Goal: Task Accomplishment & Management: Use online tool/utility

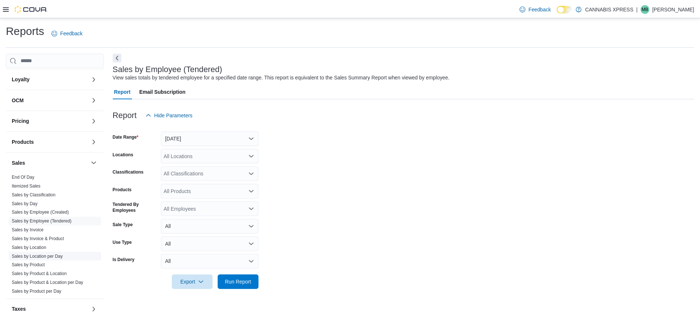
scroll to position [264, 0]
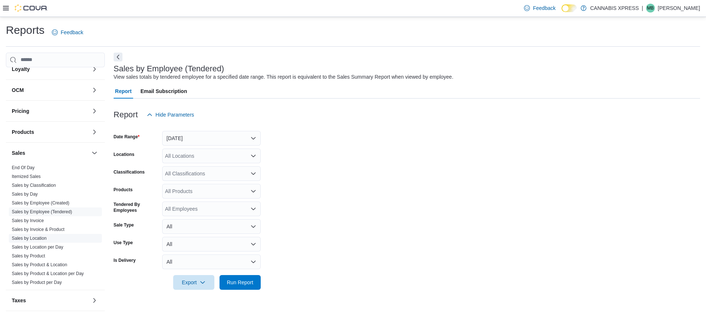
click at [37, 236] on link "Sales by Location" at bounding box center [29, 238] width 35 height 5
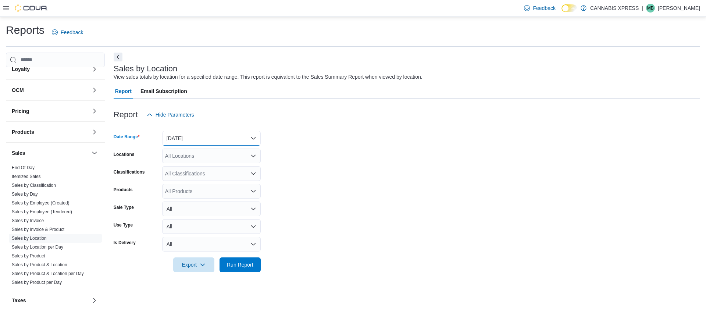
click at [219, 139] on button "[DATE]" at bounding box center [211, 138] width 99 height 15
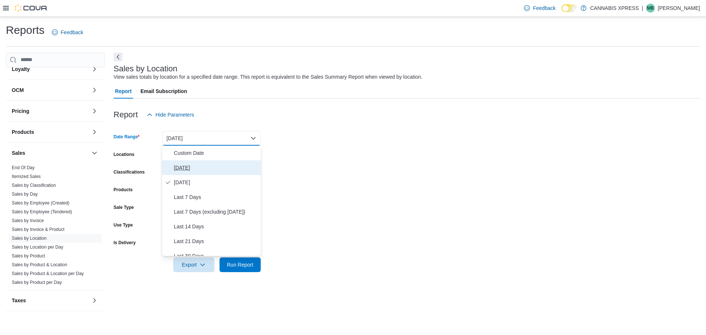
click at [184, 167] on span "[DATE]" at bounding box center [216, 167] width 84 height 9
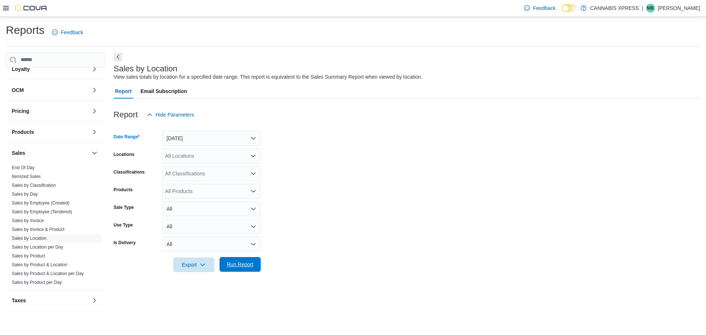
click at [252, 269] on span "Run Report" at bounding box center [240, 264] width 32 height 15
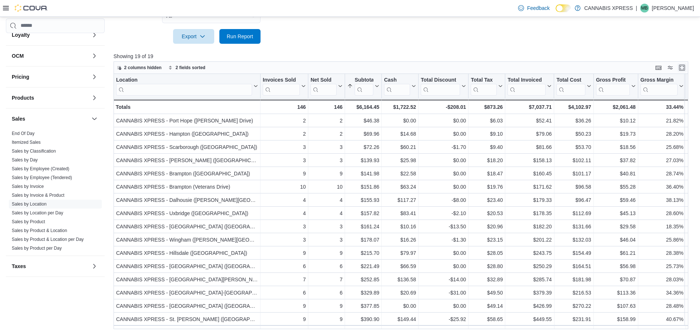
click at [687, 68] on button "Enter fullscreen" at bounding box center [682, 67] width 9 height 9
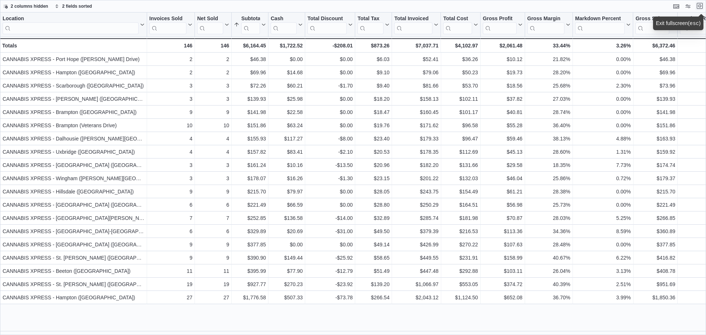
click at [699, 5] on button "Exit fullscreen" at bounding box center [699, 5] width 9 height 9
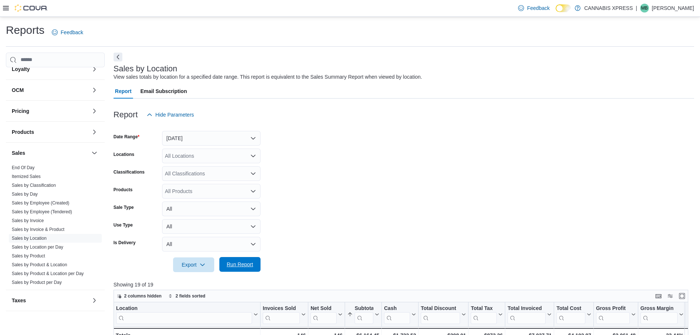
click at [233, 266] on span "Run Report" at bounding box center [240, 264] width 26 height 7
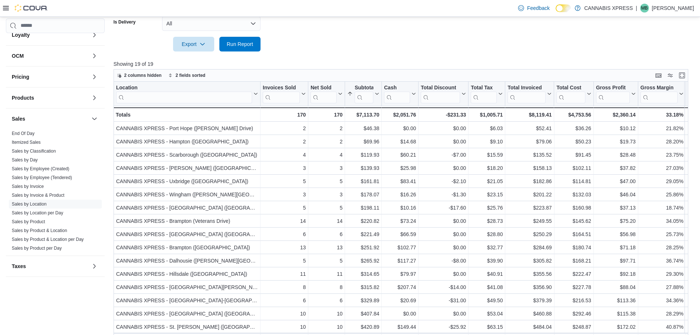
scroll to position [228, 0]
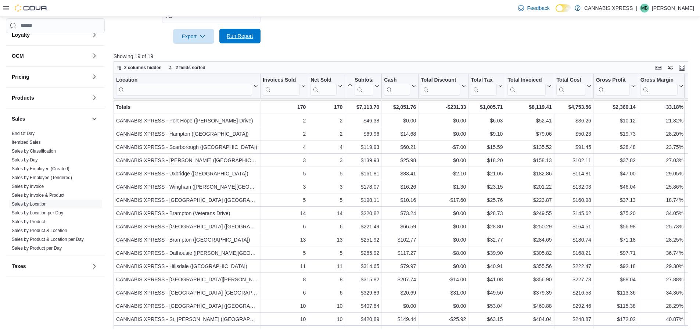
click at [234, 38] on span "Run Report" at bounding box center [240, 35] width 26 height 7
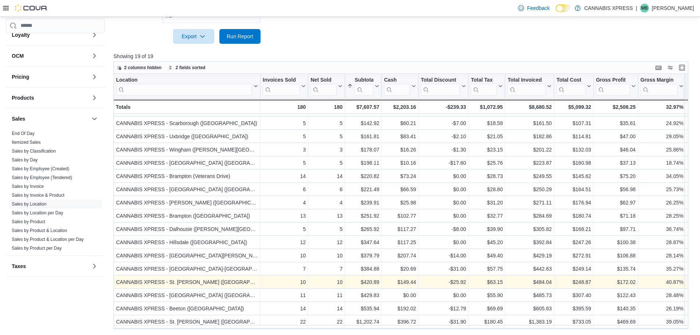
scroll to position [0, 0]
